Goal: Task Accomplishment & Management: Manage account settings

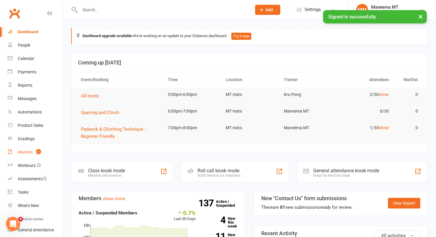
click at [36, 148] on link "Waivers 1" at bounding box center [35, 151] width 55 height 13
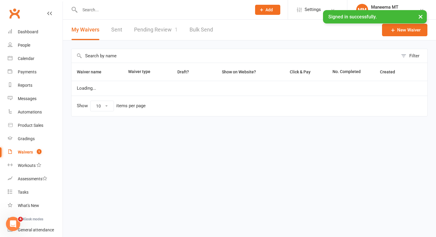
select select "25"
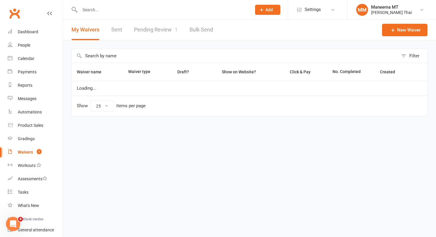
click at [152, 36] on link "Pending Review 1" at bounding box center [156, 30] width 44 height 20
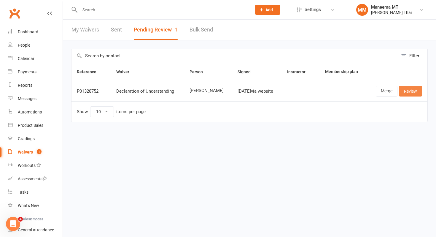
click at [412, 92] on link "Review" at bounding box center [410, 91] width 23 height 11
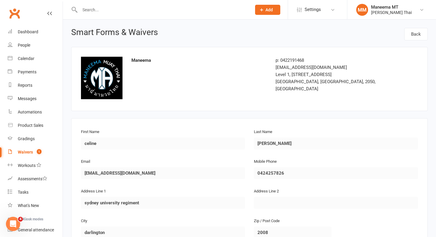
scroll to position [299, 0]
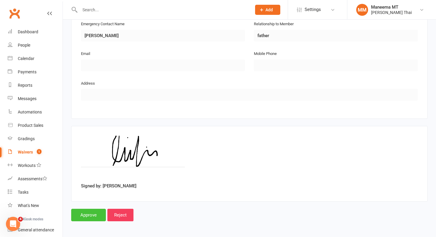
click at [89, 214] on input "Approve" at bounding box center [88, 214] width 35 height 12
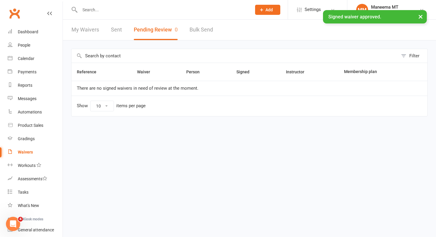
click at [92, 9] on input "text" at bounding box center [162, 10] width 169 height 8
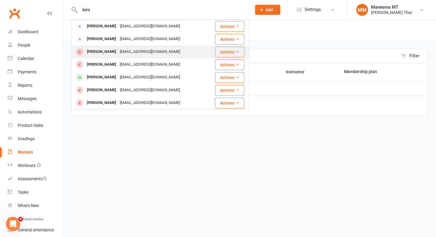
type input "kimi"
click at [88, 53] on div "[PERSON_NAME]" at bounding box center [101, 51] width 33 height 9
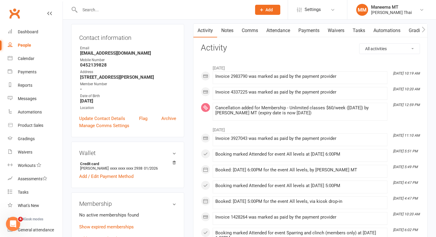
scroll to position [91, 0]
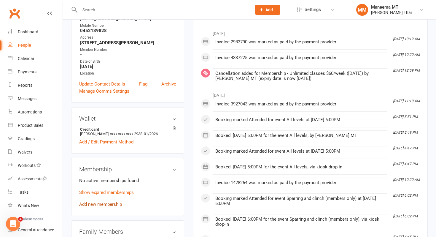
click at [94, 201] on link "Add new membership" at bounding box center [100, 203] width 43 height 5
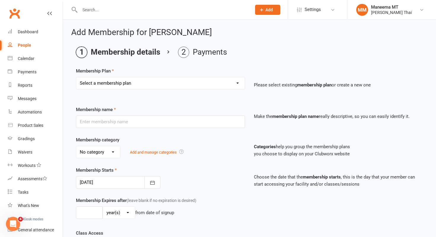
click at [169, 82] on select "Select a membership plan Create new Membership Plan Z_Opening Offer - Ongoing U…" at bounding box center [160, 83] width 168 height 12
select select "14"
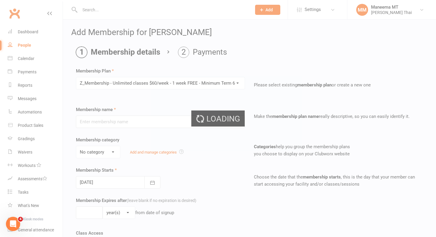
type input "Z_Membership - Unlimited classes $60/week - 1 week FREE - Minimum Term 6 Months"
select select "3"
type input "0"
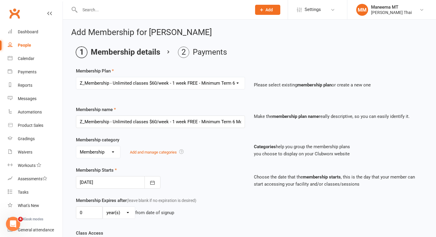
click at [144, 84] on select "Select a membership plan Create new Membership Plan Z_Opening Offer - Ongoing U…" at bounding box center [160, 83] width 168 height 12
select select "13"
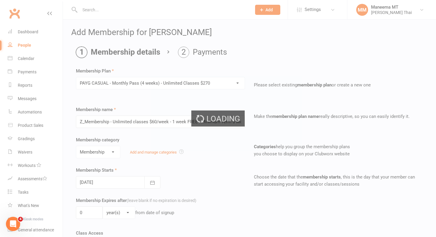
type input "PAYG CASUAL - Monthly Pass (4 weeks) - Unlimited Classes $270"
select select "6"
type input "4"
select select "1"
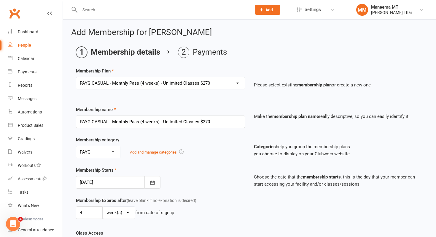
scroll to position [7, 0]
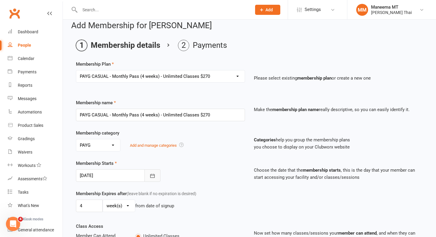
click at [146, 174] on button "button" at bounding box center [152, 175] width 16 height 12
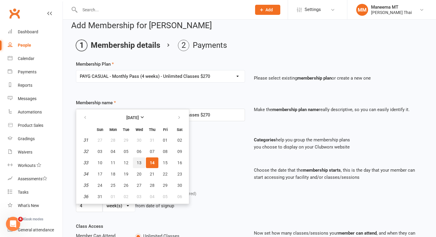
click at [141, 160] on button "13" at bounding box center [139, 162] width 12 height 11
type input "[DATE]"
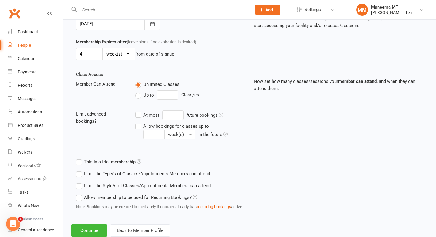
scroll to position [175, 0]
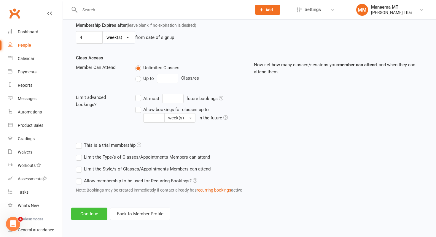
click at [91, 208] on button "Continue" at bounding box center [89, 213] width 36 height 12
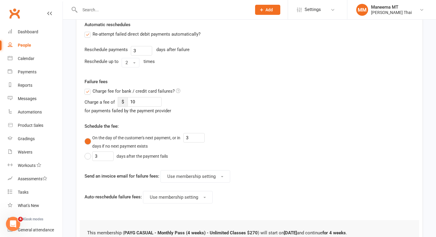
scroll to position [0, 0]
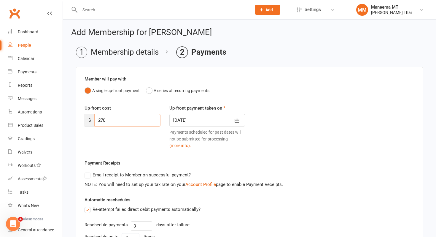
click at [114, 118] on input "270" at bounding box center [127, 120] width 66 height 12
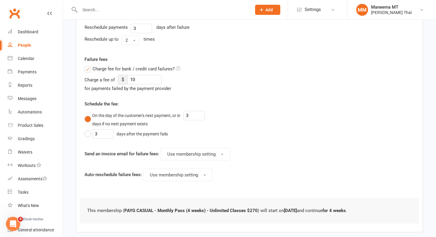
scroll to position [203, 0]
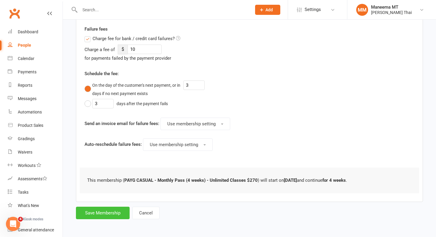
click at [93, 207] on button "Save Membership" at bounding box center [103, 212] width 54 height 12
type input "0"
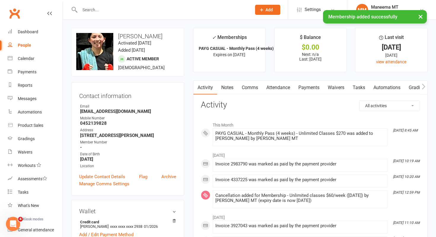
click at [309, 88] on link "Payments" at bounding box center [308, 88] width 29 height 14
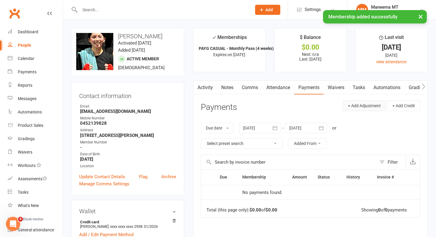
click at [367, 105] on button "+ Add Adjustment" at bounding box center [364, 105] width 43 height 11
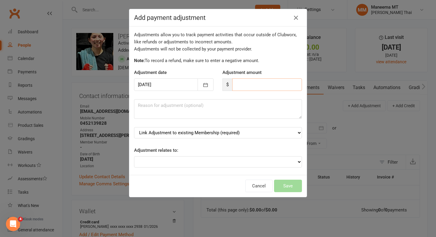
click at [262, 84] on input "number" at bounding box center [267, 84] width 70 height 12
type input "270"
click at [233, 116] on textarea at bounding box center [218, 109] width 168 height 20
type textarea "POS"
click at [225, 132] on select "Link Adjustment to existing Membership (required) PAYG CASUAL - Monthly Pass (4…" at bounding box center [218, 132] width 168 height 11
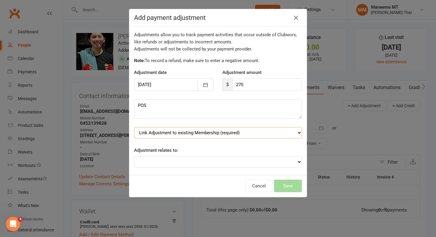
select select "0"
click at [193, 160] on select "Adjustment for an Autopayment Cash adjustment POS Sale adjustment Other adjustm…" at bounding box center [218, 161] width 168 height 11
select select "2"
click at [287, 184] on button "Save" at bounding box center [288, 185] width 28 height 12
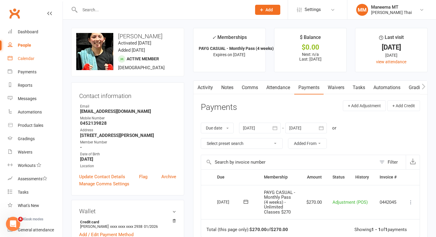
click at [32, 59] on div "Calendar" at bounding box center [26, 58] width 17 height 5
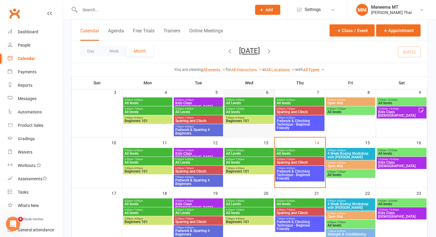
scroll to position [100, 0]
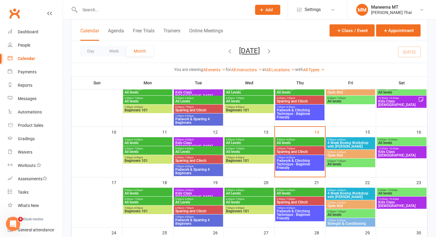
click at [290, 141] on span "All levels" at bounding box center [299, 143] width 47 height 4
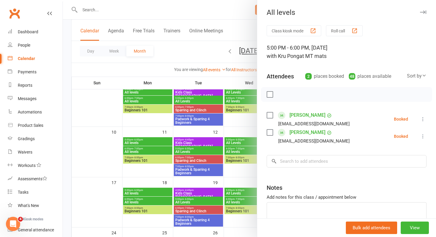
click at [235, 133] on div at bounding box center [249, 118] width 373 height 237
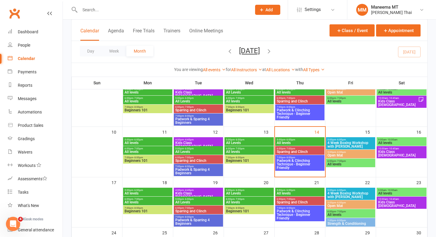
click at [247, 140] on span "5:00pm - 6:00pm" at bounding box center [249, 139] width 47 height 3
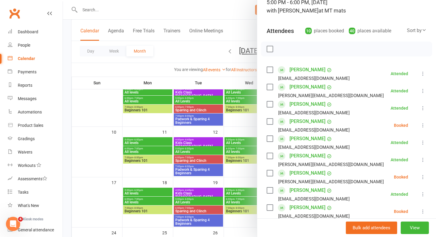
scroll to position [152, 0]
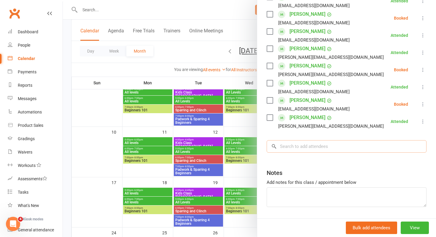
click at [296, 149] on input "search" at bounding box center [347, 146] width 160 height 12
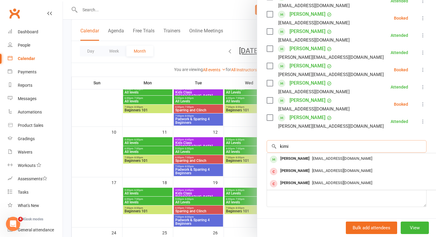
type input "kimi"
click at [294, 159] on div "[PERSON_NAME]" at bounding box center [295, 158] width 34 height 9
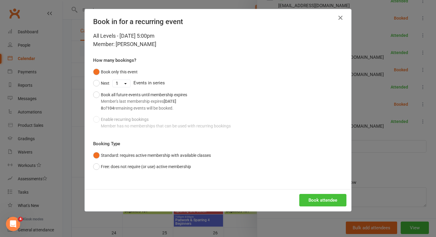
click at [307, 202] on button "Book attendee" at bounding box center [322, 200] width 47 height 12
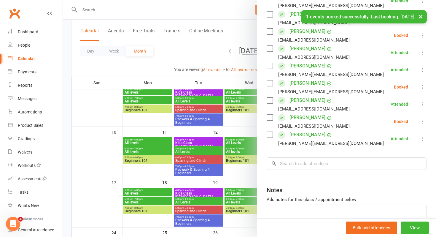
scroll to position [170, 0]
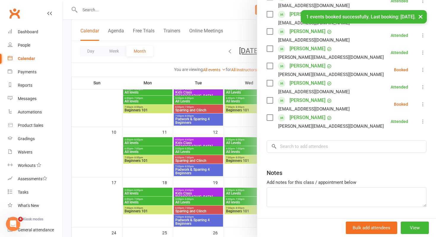
click at [292, 10] on div "× 1 events booked successfully. Last booking: [DATE]." at bounding box center [214, 10] width 428 height 0
click at [420, 18] on button "×" at bounding box center [420, 16] width 11 height 13
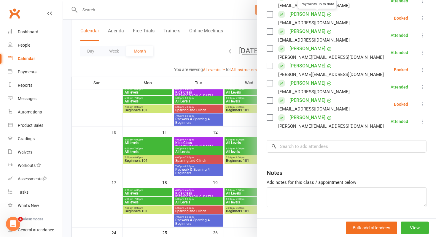
click at [296, 15] on link "[PERSON_NAME]" at bounding box center [307, 13] width 36 height 9
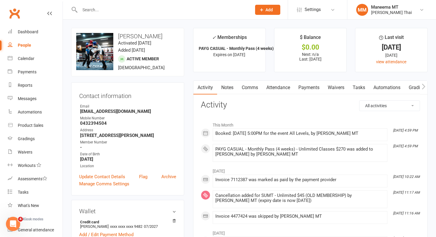
click at [229, 87] on link "Notes" at bounding box center [227, 88] width 20 height 14
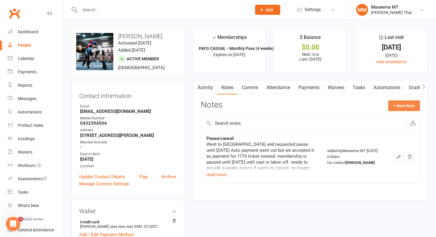
click at [398, 107] on button "+ New Note" at bounding box center [404, 105] width 32 height 11
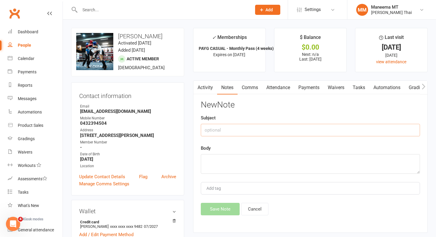
click at [268, 133] on input "text" at bounding box center [310, 130] width 219 height 12
type input "4 weeks - $270"
click at [252, 163] on textarea at bounding box center [310, 164] width 219 height 20
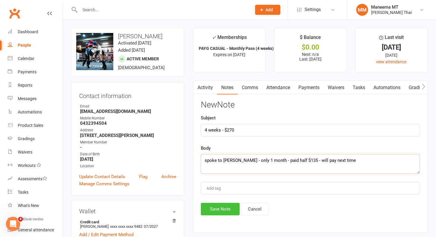
type textarea "spoke to [PERSON_NAME] - only 1 month - paid half $135 - will pay next time"
click at [214, 210] on button "Save Note" at bounding box center [220, 209] width 39 height 12
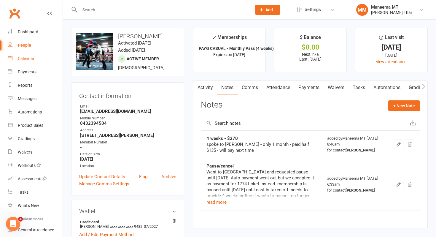
click at [36, 62] on link "Calendar" at bounding box center [35, 58] width 55 height 13
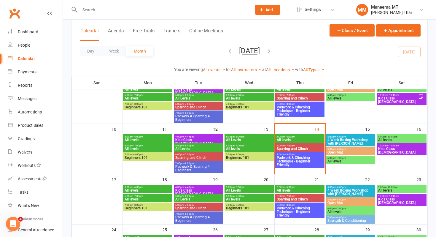
scroll to position [109, 0]
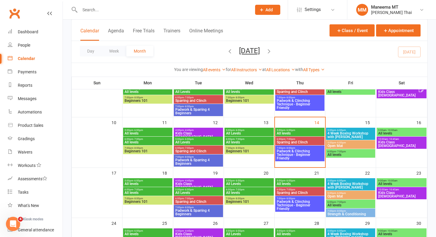
click at [288, 129] on span "- 6:00pm" at bounding box center [290, 130] width 10 height 3
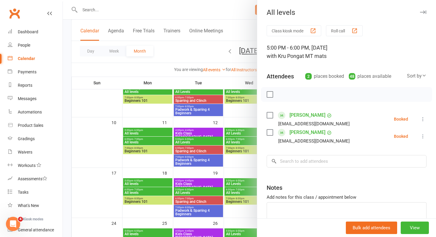
click at [246, 119] on div at bounding box center [249, 118] width 373 height 237
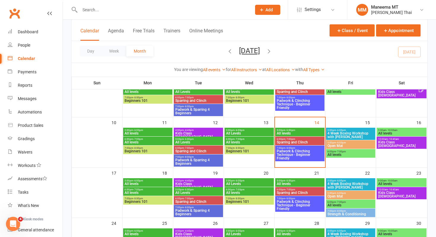
click at [244, 132] on span "All Levels" at bounding box center [249, 133] width 47 height 4
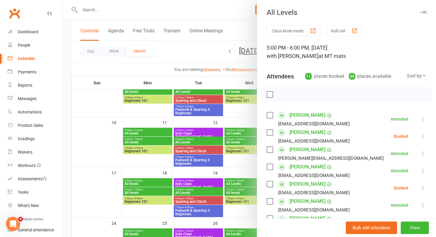
click at [238, 114] on div at bounding box center [249, 118] width 373 height 237
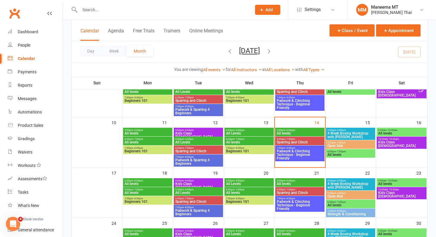
click at [244, 130] on span "5:00pm - 6:00pm" at bounding box center [249, 130] width 47 height 3
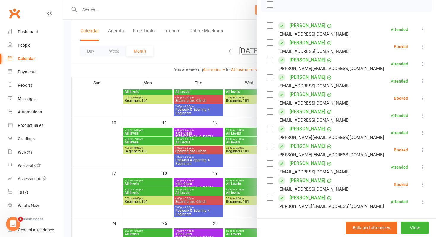
scroll to position [95, 0]
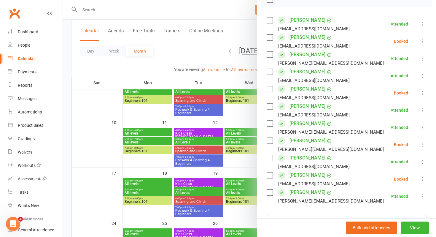
click at [422, 180] on icon at bounding box center [423, 179] width 6 height 6
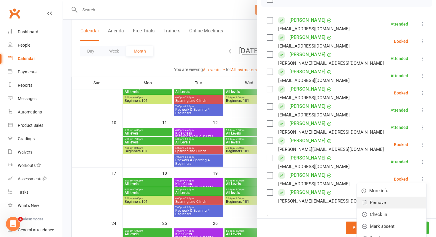
click at [399, 203] on link "Remove" at bounding box center [391, 202] width 69 height 12
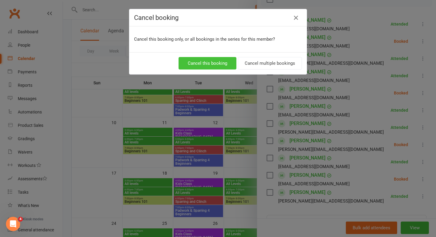
click at [200, 67] on button "Cancel this booking" at bounding box center [208, 63] width 58 height 12
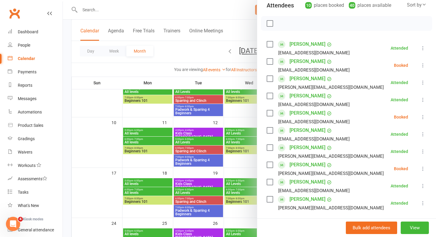
scroll to position [71, 0]
click at [31, 61] on link "Calendar" at bounding box center [35, 58] width 55 height 13
click at [167, 19] on div at bounding box center [249, 118] width 373 height 237
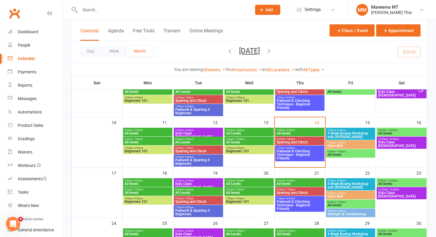
click at [340, 133] on span "4 Week Boxing Workshop with [PERSON_NAME]" at bounding box center [350, 134] width 47 height 7
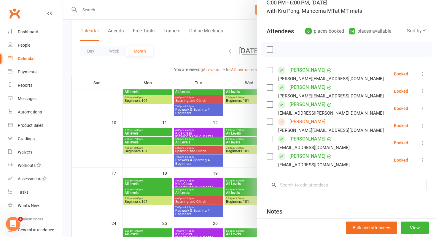
scroll to position [47, 0]
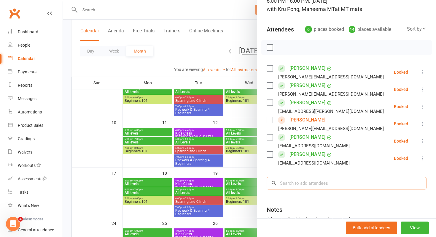
click at [305, 183] on input "search" at bounding box center [347, 183] width 160 height 12
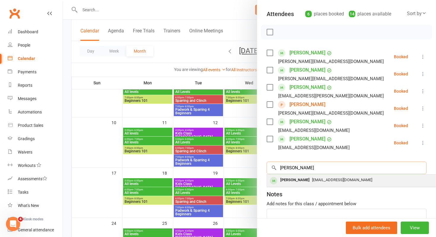
type input "[PERSON_NAME]"
click at [312, 181] on span "[EMAIL_ADDRESS][DOMAIN_NAME]" at bounding box center [342, 179] width 60 height 4
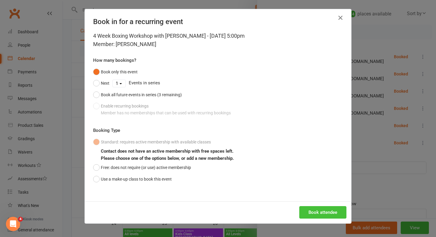
click at [309, 210] on button "Book attendee" at bounding box center [322, 212] width 47 height 12
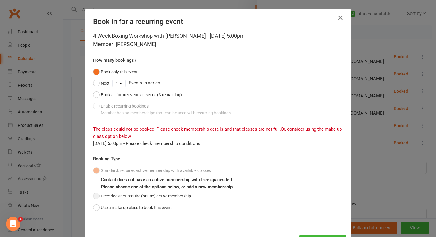
click at [166, 196] on button "Free: does not require (or use) active membership" at bounding box center [142, 195] width 98 height 11
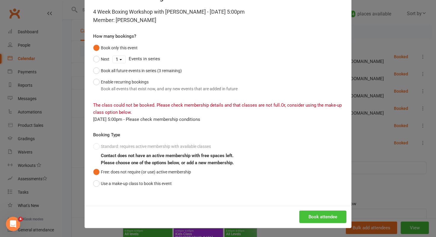
click at [308, 215] on button "Book attendee" at bounding box center [322, 216] width 47 height 12
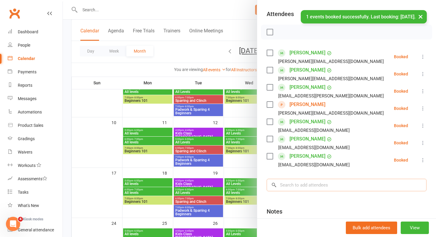
click at [292, 183] on input "search" at bounding box center [347, 185] width 160 height 12
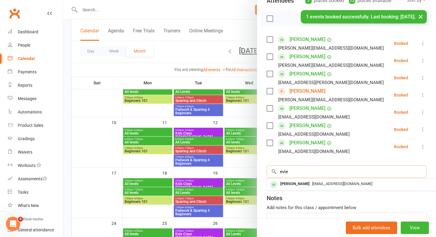
scroll to position [83, 0]
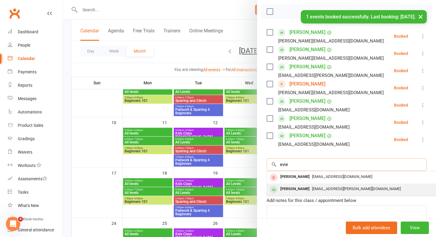
type input "evie"
click at [291, 188] on div "[PERSON_NAME]" at bounding box center [295, 188] width 34 height 9
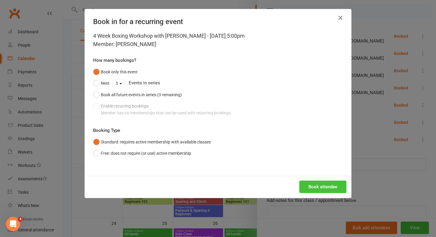
click at [308, 188] on button "Book attendee" at bounding box center [322, 186] width 47 height 12
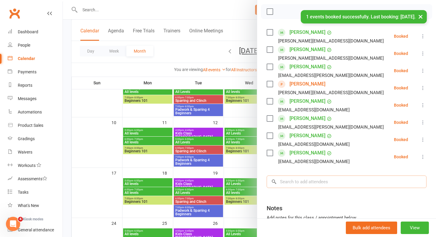
click at [305, 184] on input "search" at bounding box center [347, 181] width 160 height 12
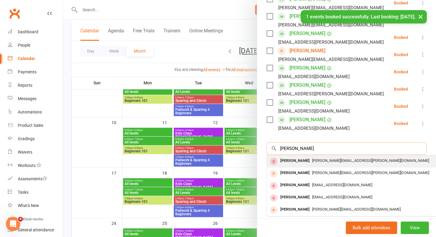
scroll to position [117, 0]
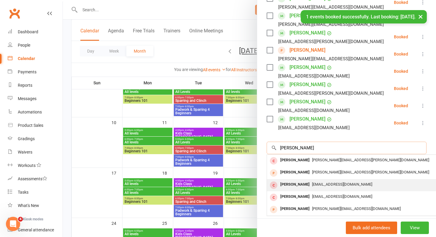
type input "[PERSON_NAME]"
click at [302, 179] on div "[PERSON_NAME] [EMAIL_ADDRESS][DOMAIN_NAME]" at bounding box center [355, 185] width 177 height 12
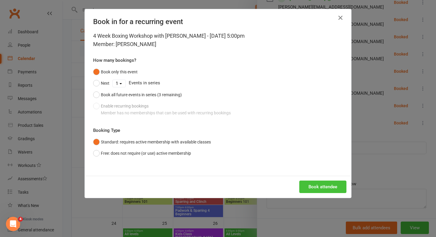
click at [302, 186] on button "Book attendee" at bounding box center [322, 186] width 47 height 12
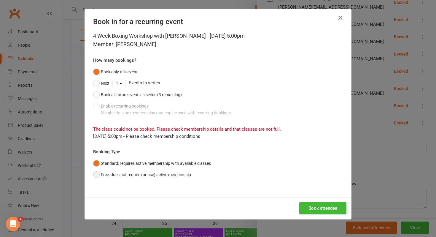
click at [135, 176] on button "Free: does not require (or use) active membership" at bounding box center [142, 174] width 98 height 11
click at [322, 204] on button "Book attendee" at bounding box center [322, 208] width 47 height 12
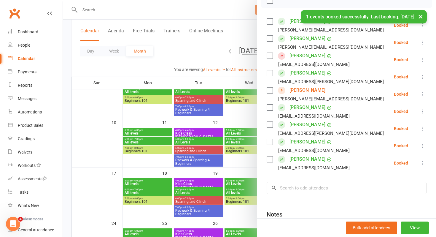
scroll to position [92, 0]
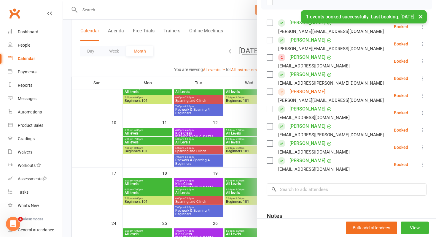
click at [299, 55] on link "[PERSON_NAME]" at bounding box center [307, 56] width 36 height 9
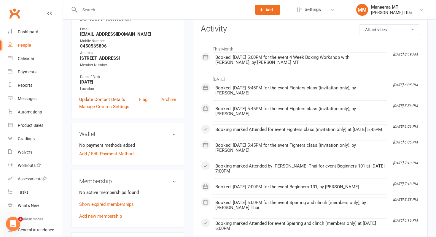
scroll to position [76, 0]
click at [95, 217] on link "Add new membership" at bounding box center [100, 215] width 43 height 5
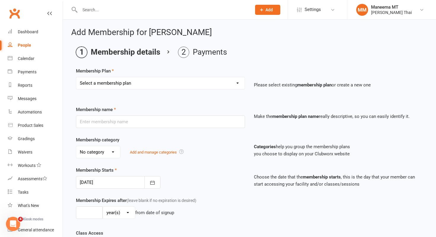
click at [150, 87] on select "Select a membership plan Create new Membership Plan Z_Opening Offer - Ongoing U…" at bounding box center [160, 83] width 168 height 12
select select "2"
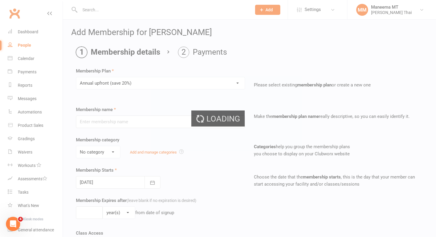
type input "Annual upfront (save 20%)"
select select "1"
type input "1"
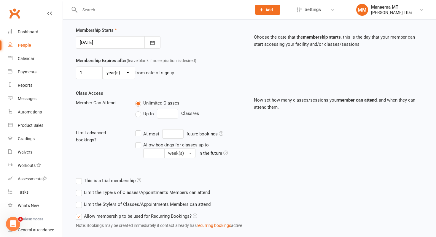
scroll to position [135, 0]
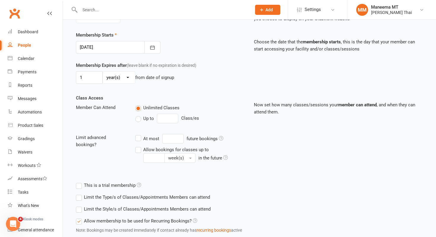
click at [124, 50] on div at bounding box center [118, 47] width 85 height 12
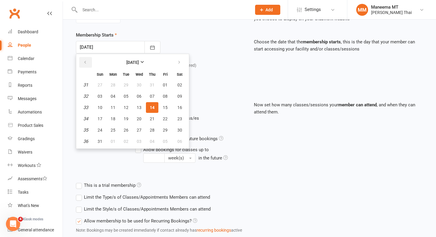
click at [90, 59] on button "button" at bounding box center [85, 62] width 13 height 11
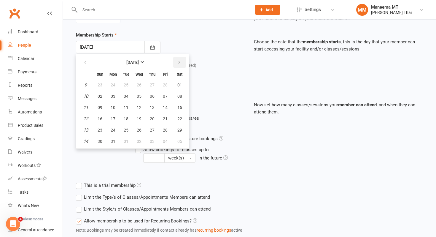
click at [176, 63] on button "button" at bounding box center [179, 62] width 13 height 11
click at [127, 84] on span "01" at bounding box center [126, 84] width 5 height 5
type input "[DATE]"
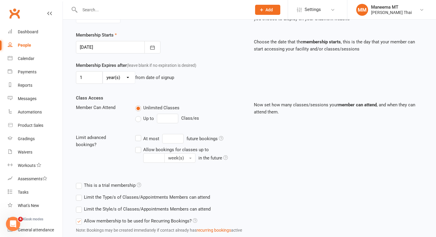
scroll to position [175, 0]
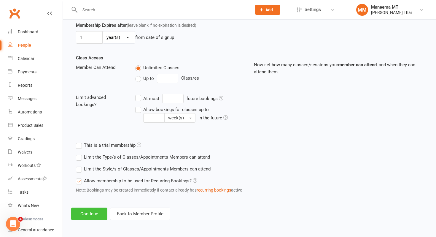
click at [87, 211] on button "Continue" at bounding box center [89, 213] width 36 height 12
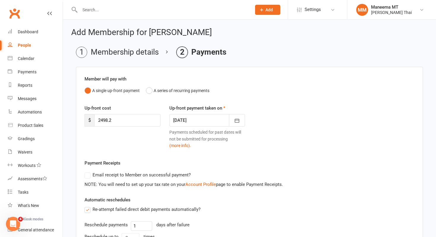
click at [122, 120] on input "2498.2" at bounding box center [127, 120] width 66 height 12
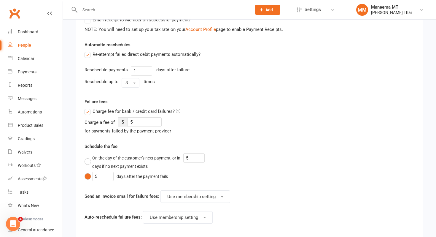
scroll to position [203, 0]
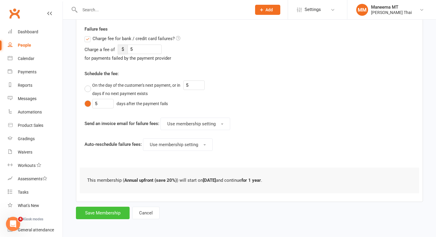
click at [99, 212] on button "Save Membership" at bounding box center [103, 212] width 54 height 12
type input "0"
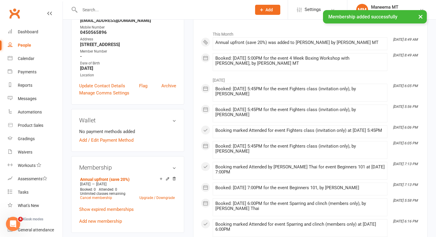
scroll to position [92, 0]
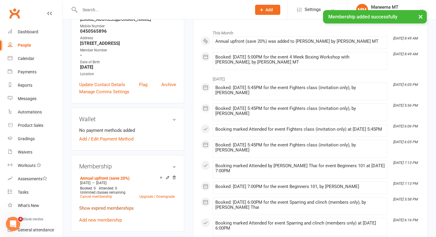
click at [98, 207] on link "Show expired memberships" at bounding box center [106, 207] width 55 height 5
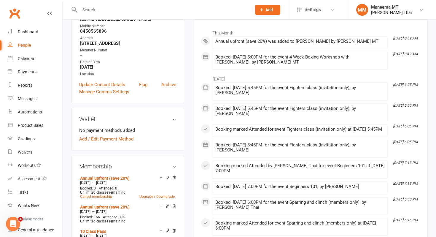
scroll to position [107, 0]
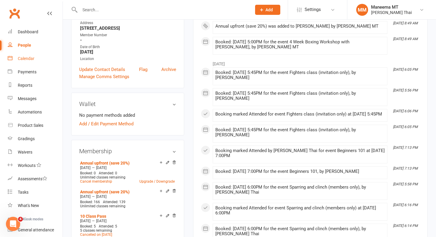
click at [28, 60] on div "Calendar" at bounding box center [26, 58] width 17 height 5
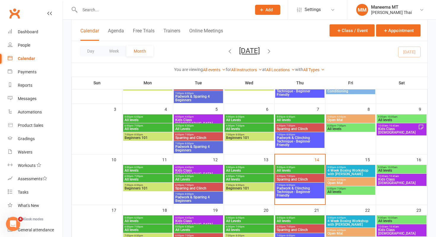
scroll to position [73, 0]
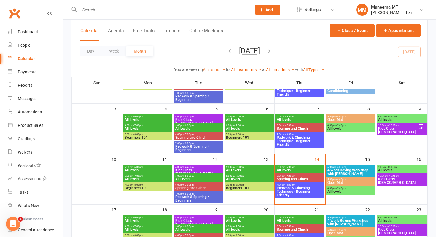
click at [353, 169] on span "4 Week Boxing Workshop with [PERSON_NAME]" at bounding box center [350, 171] width 47 height 7
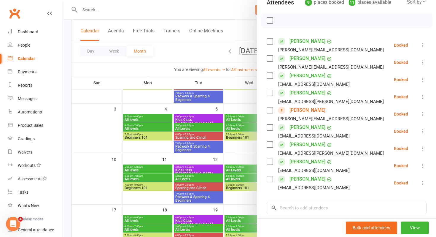
scroll to position [75, 0]
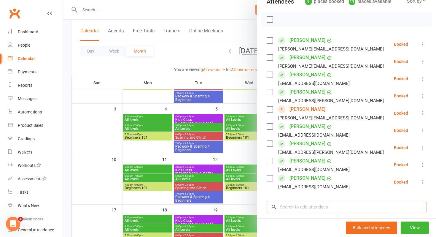
click at [290, 202] on input "search" at bounding box center [347, 206] width 160 height 12
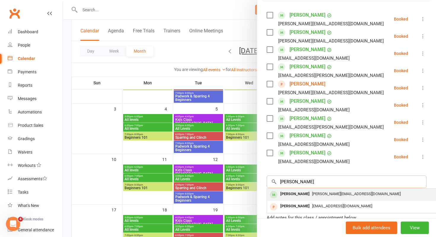
scroll to position [101, 0]
type input "[PERSON_NAME]"
click at [288, 190] on div "[PERSON_NAME]" at bounding box center [295, 193] width 34 height 9
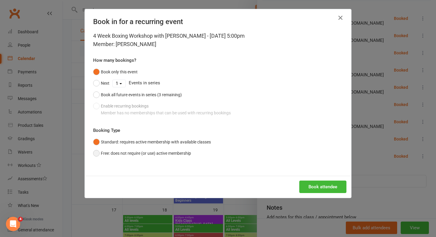
click at [182, 151] on button "Free: does not require (or use) active membership" at bounding box center [142, 152] width 98 height 11
click at [317, 184] on button "Book attendee" at bounding box center [322, 186] width 47 height 12
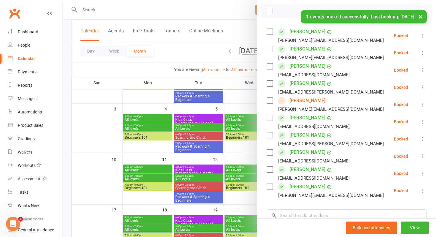
scroll to position [82, 0]
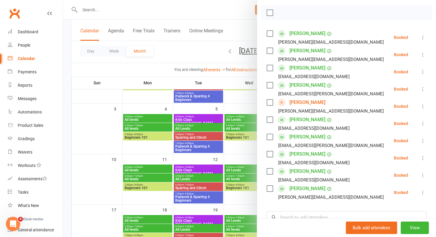
click at [421, 126] on icon at bounding box center [423, 123] width 6 height 6
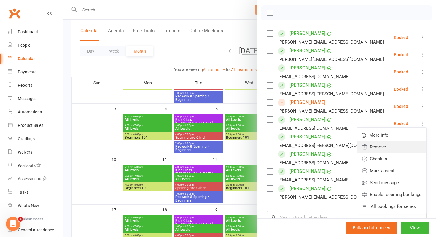
click at [393, 149] on link "Remove" at bounding box center [391, 147] width 69 height 12
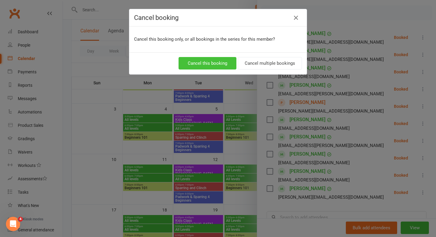
click at [220, 64] on button "Cancel this booking" at bounding box center [208, 63] width 58 height 12
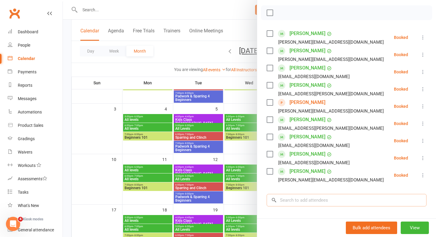
click at [305, 200] on input "search" at bounding box center [347, 200] width 160 height 12
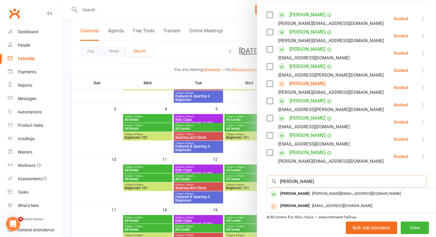
scroll to position [108, 0]
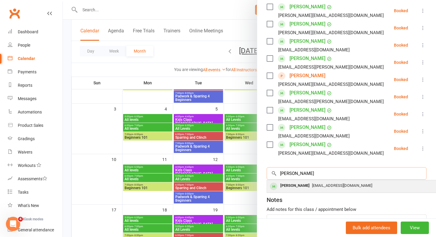
type input "[PERSON_NAME]"
click at [306, 184] on div "[PERSON_NAME]" at bounding box center [295, 185] width 34 height 9
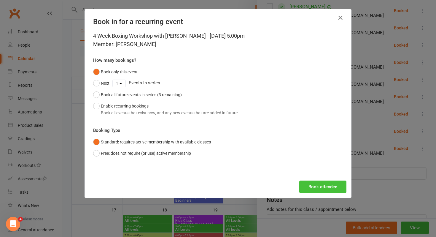
click at [306, 188] on button "Book attendee" at bounding box center [322, 186] width 47 height 12
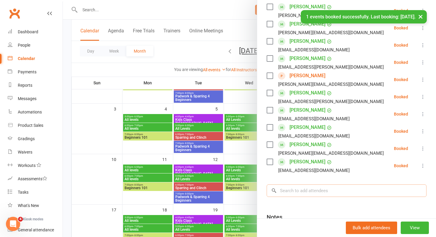
click at [303, 190] on input "search" at bounding box center [347, 190] width 160 height 12
type input "h"
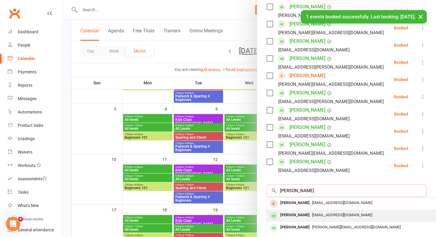
type input "[PERSON_NAME]"
click at [296, 214] on div "[PERSON_NAME]" at bounding box center [295, 215] width 34 height 9
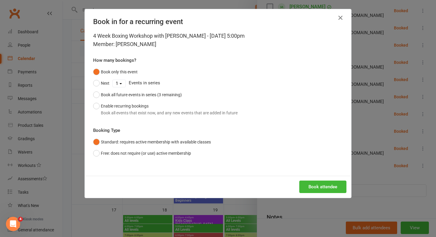
click at [308, 194] on div "Book attendee" at bounding box center [218, 187] width 266 height 22
click at [309, 187] on button "Book attendee" at bounding box center [322, 186] width 47 height 12
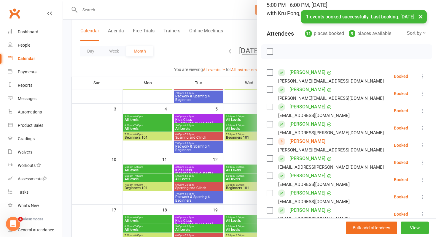
scroll to position [42, 0]
